Goal: Task Accomplishment & Management: Use online tool/utility

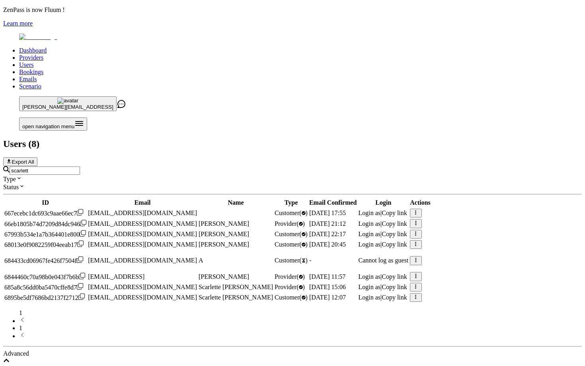
click at [80, 166] on input "scarlett" at bounding box center [45, 170] width 70 height 8
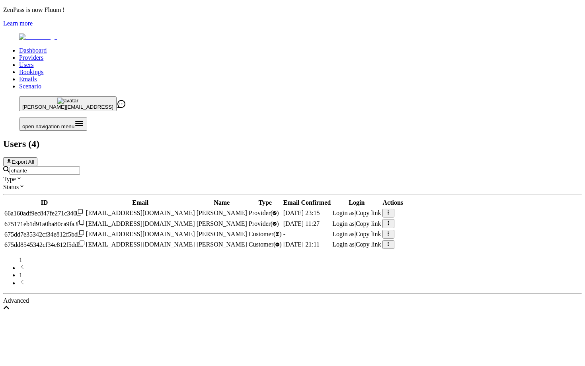
type input "chante"
click at [355, 209] on span "Login as" at bounding box center [343, 212] width 22 height 7
